Goal: Task Accomplishment & Management: Manage account settings

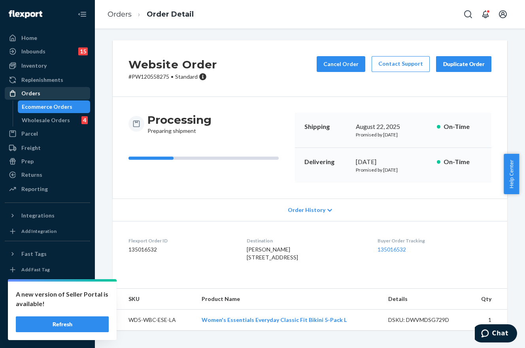
drag, startPoint x: 0, startPoint y: 0, endPoint x: 57, endPoint y: 91, distance: 107.3
click at [57, 91] on div "Orders" at bounding box center [48, 93] width 84 height 11
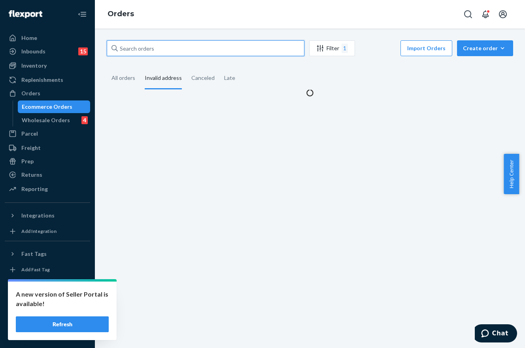
click at [165, 47] on input "text" at bounding box center [206, 48] width 198 height 16
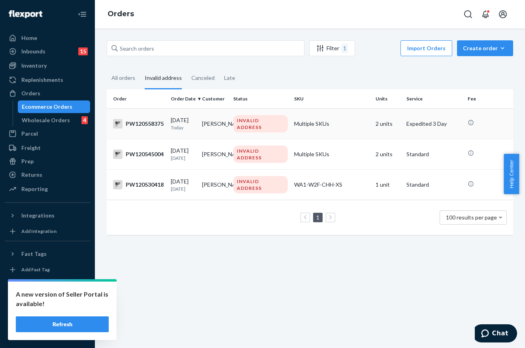
click at [271, 116] on div "INVALID ADDRESS" at bounding box center [260, 123] width 55 height 17
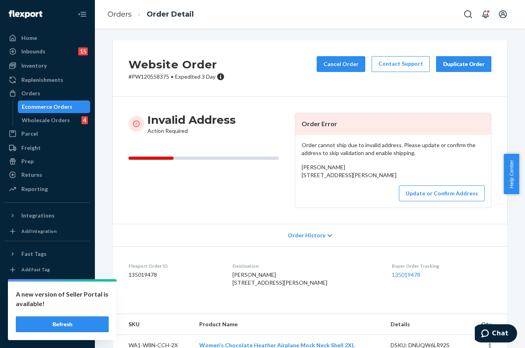
drag, startPoint x: 344, startPoint y: 184, endPoint x: 299, endPoint y: 175, distance: 45.5
click at [302, 175] on span "[PERSON_NAME] [STREET_ADDRESS][PERSON_NAME]" at bounding box center [349, 171] width 95 height 15
copy span "[STREET_ADDRESS][PERSON_NAME]"
click at [160, 74] on p "# PW120558375 • Expedited 3 Day" at bounding box center [177, 77] width 96 height 8
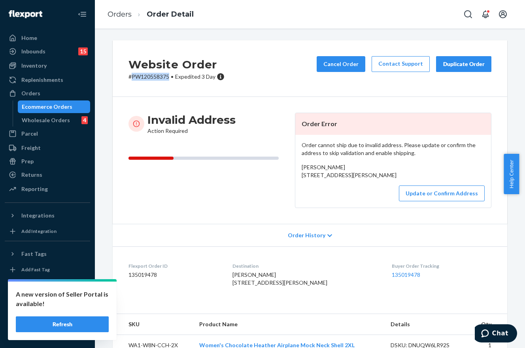
copy p "PW120558375"
click at [439, 201] on button "Update or Confirm Address" at bounding box center [442, 194] width 86 height 16
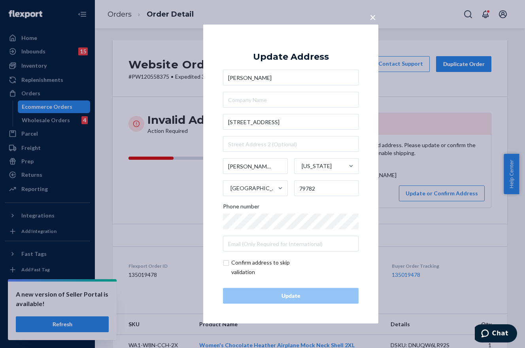
click at [229, 261] on input "checkbox" at bounding box center [269, 267] width 92 height 19
checkbox input "true"
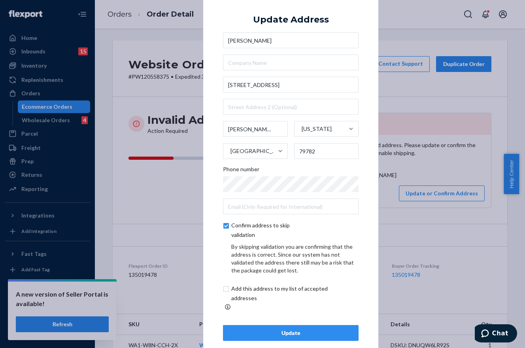
click at [324, 329] on div "Update" at bounding box center [291, 333] width 122 height 8
